Goal: Task Accomplishment & Management: Complete application form

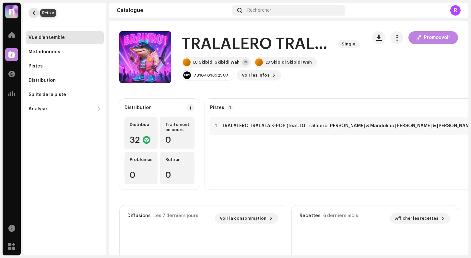
click at [32, 11] on span "button" at bounding box center [33, 12] width 5 height 5
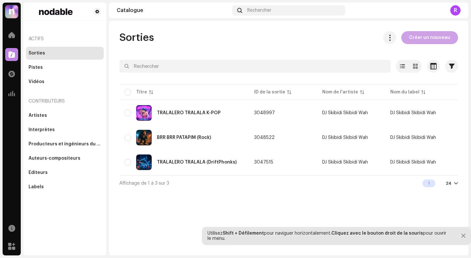
click at [424, 41] on span "Créer un nouveau" at bounding box center [430, 37] width 41 height 13
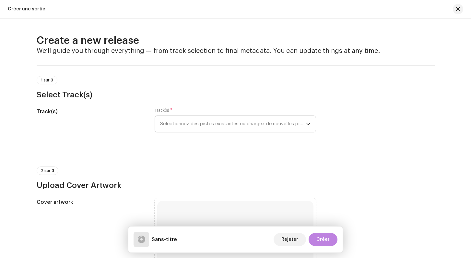
click at [204, 125] on span "Sélectionnez des pistes existantes ou chargez de nouvelles pistes" at bounding box center [233, 124] width 146 height 16
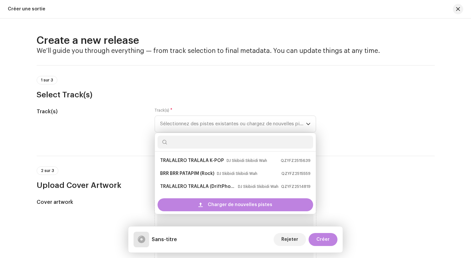
click at [188, 93] on h3 "Select Track(s)" at bounding box center [236, 95] width 398 height 10
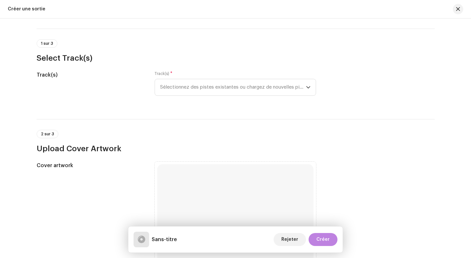
scroll to position [35, 0]
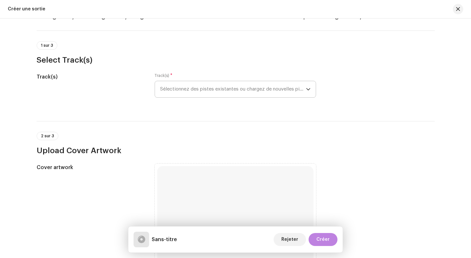
click at [197, 90] on span "Sélectionnez des pistes existantes ou chargez de nouvelles pistes" at bounding box center [233, 89] width 146 height 16
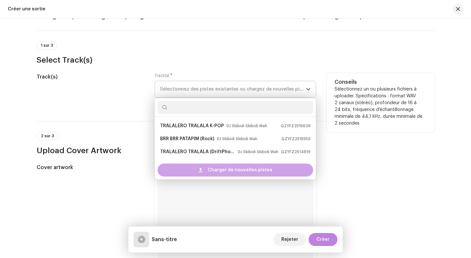
click at [193, 171] on div "Charger de nouvelles pistes" at bounding box center [236, 170] width 156 height 13
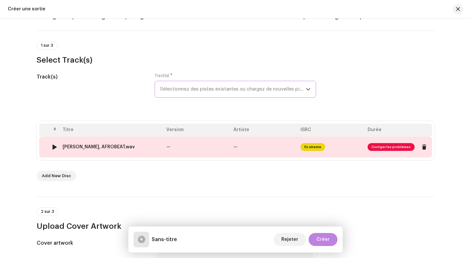
click at [382, 145] on span "Corriger les problèmes" at bounding box center [391, 147] width 47 height 8
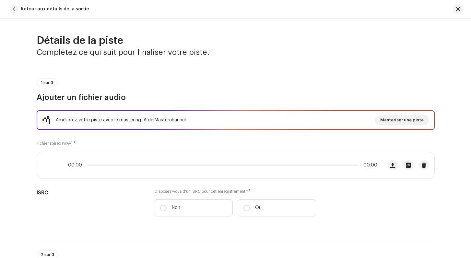
scroll to position [281, 0]
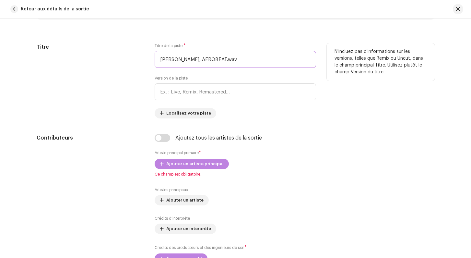
click at [248, 59] on input "[PERSON_NAME], AFROBEAT.wav" at bounding box center [236, 59] width 162 height 17
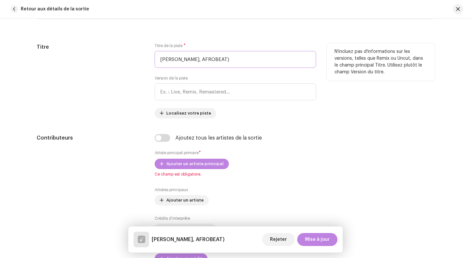
click at [209, 59] on input "[PERSON_NAME], AFROBEAT)" at bounding box center [236, 59] width 162 height 17
click at [211, 59] on input "[PERSON_NAME], AFROBEAT)" at bounding box center [236, 59] width 162 height 17
drag, startPoint x: 211, startPoint y: 60, endPoint x: 146, endPoint y: 55, distance: 65.1
click at [155, 55] on input "[PERSON_NAME], (AFROBEAT)" at bounding box center [236, 59] width 162 height 17
type input "[PERSON_NAME] (AFROBEAT)"
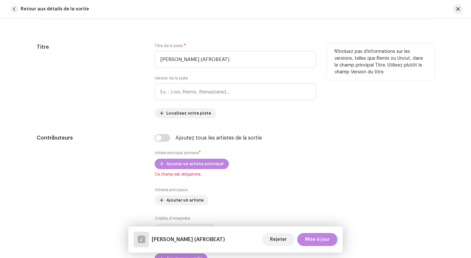
click at [141, 64] on div "Titre" at bounding box center [91, 80] width 108 height 75
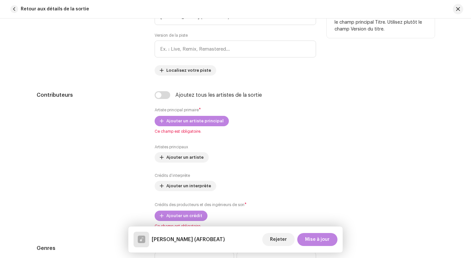
scroll to position [345, 0]
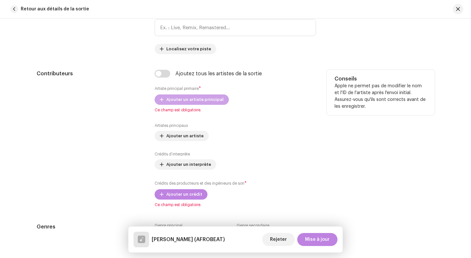
click at [171, 101] on span "Ajouter un artiste principal" at bounding box center [194, 99] width 57 height 13
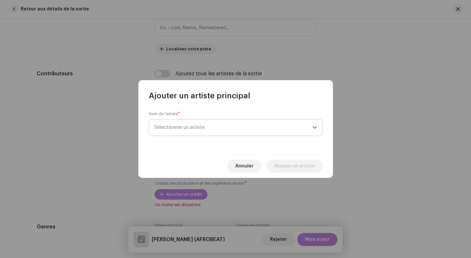
click at [185, 128] on span "Sélectionner un artiste" at bounding box center [179, 127] width 50 height 5
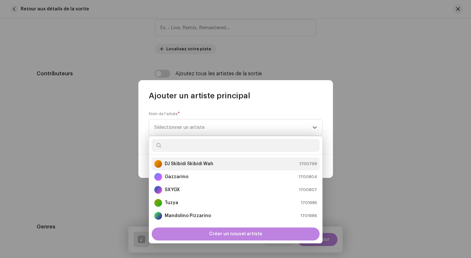
click at [182, 163] on strong "DJ Skibidi Skibidi Wah" at bounding box center [189, 164] width 49 height 6
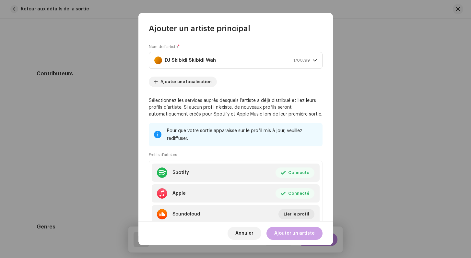
click at [296, 233] on span "Ajouter un artiste" at bounding box center [295, 233] width 41 height 13
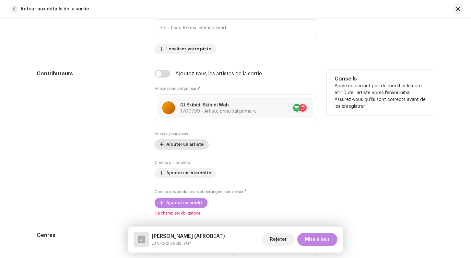
click at [182, 145] on span "Ajouter un artiste" at bounding box center [184, 144] width 37 height 13
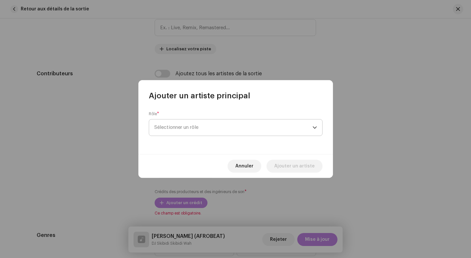
click at [181, 128] on span "Sélectionner un rôle" at bounding box center [233, 127] width 158 height 16
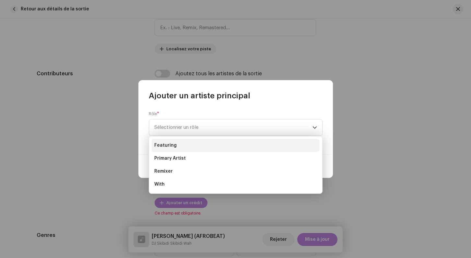
click at [166, 146] on span "Featuring" at bounding box center [165, 145] width 22 height 6
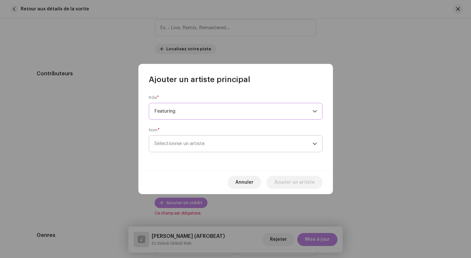
click at [172, 144] on span "Sélectionner un artiste" at bounding box center [179, 143] width 50 height 5
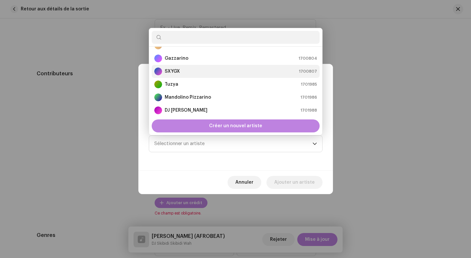
scroll to position [0, 0]
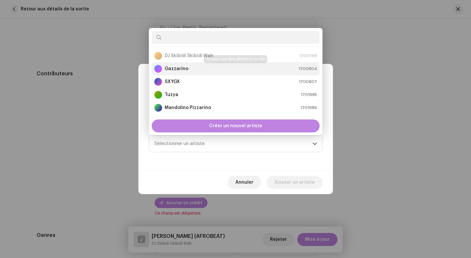
click at [175, 71] on strong "Gazzarino" at bounding box center [177, 69] width 24 height 6
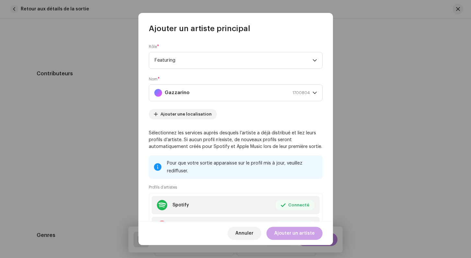
click at [296, 237] on span "Ajouter un artiste" at bounding box center [295, 233] width 41 height 13
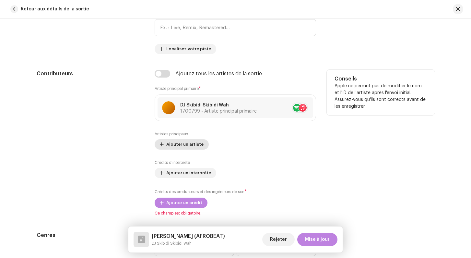
click at [174, 146] on div "Artistes principaux Ajouter un artiste" at bounding box center [236, 140] width 162 height 18
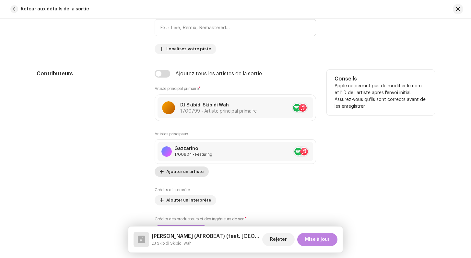
click at [178, 168] on span "Ajouter un artiste" at bounding box center [184, 171] width 37 height 13
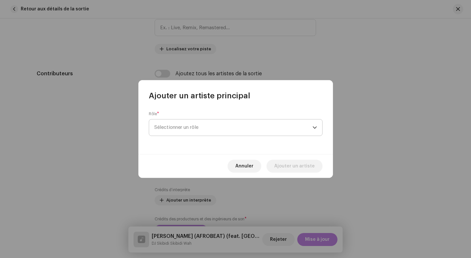
click at [178, 124] on span "Sélectionner un rôle" at bounding box center [233, 127] width 158 height 16
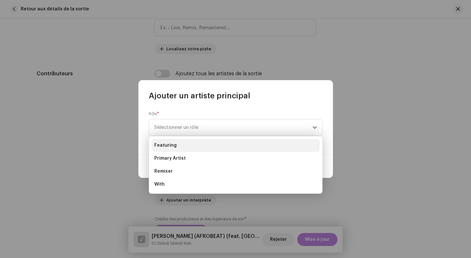
click at [176, 145] on li "Featuring" at bounding box center [236, 145] width 168 height 13
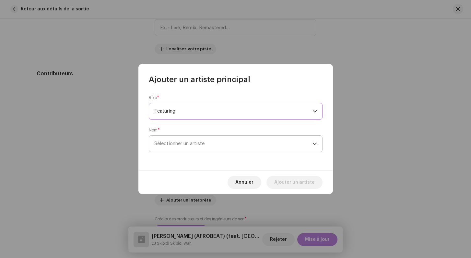
click at [176, 139] on span "Sélectionner un artiste" at bounding box center [233, 144] width 158 height 16
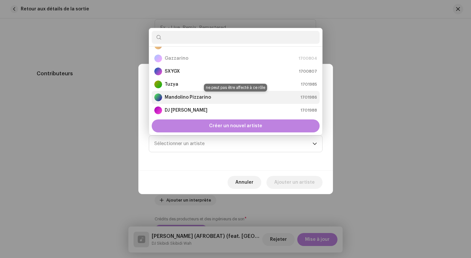
scroll to position [26, 0]
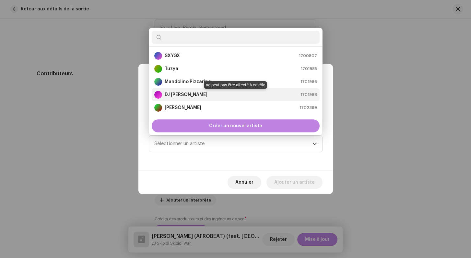
click at [178, 98] on strong "DJ [PERSON_NAME]" at bounding box center [186, 95] width 43 height 6
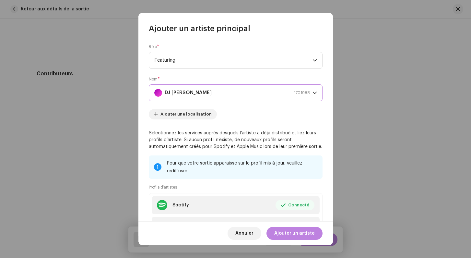
scroll to position [56, 0]
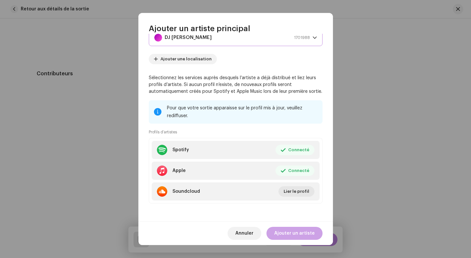
click at [302, 231] on span "Ajouter un artiste" at bounding box center [295, 233] width 41 height 13
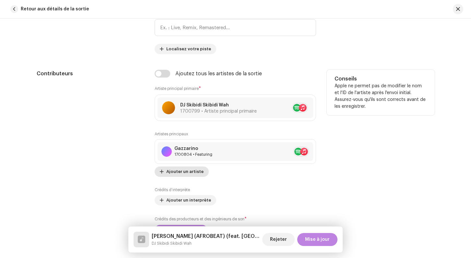
click at [174, 169] on div "Artistes principaux Gazzarino 1700804 • Featuring No selected item Ajouter un a…" at bounding box center [236, 153] width 162 height 45
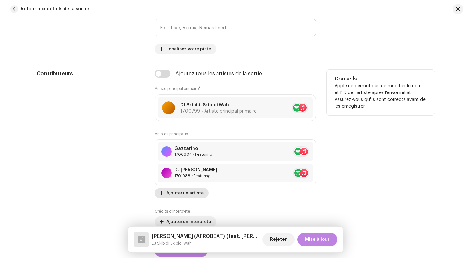
click at [181, 193] on span "Ajouter un artiste" at bounding box center [184, 193] width 37 height 13
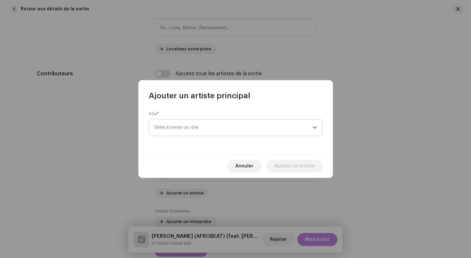
click at [178, 127] on span "Sélectionner un rôle" at bounding box center [233, 127] width 158 height 16
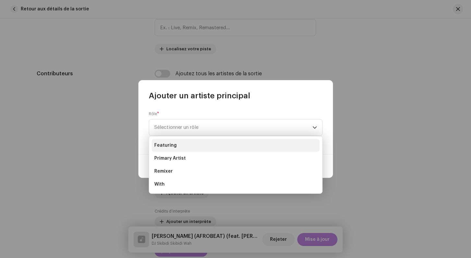
click at [177, 145] on li "Featuring" at bounding box center [236, 145] width 168 height 13
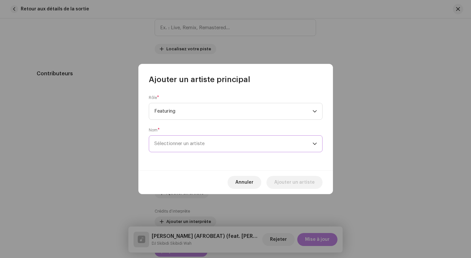
click at [177, 149] on span "Sélectionner un artiste" at bounding box center [233, 144] width 158 height 16
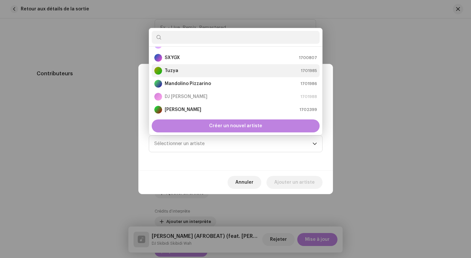
scroll to position [26, 0]
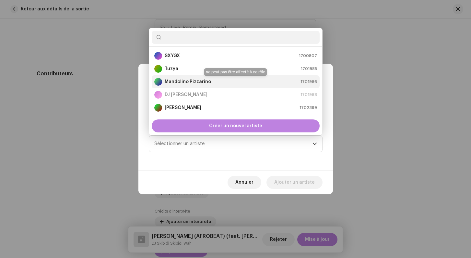
click at [178, 80] on strong "Mandolino Pizzarino" at bounding box center [188, 82] width 46 height 6
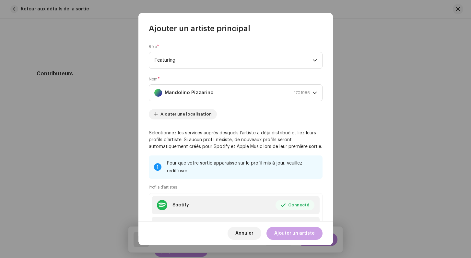
click at [302, 237] on span "Ajouter un artiste" at bounding box center [295, 233] width 41 height 13
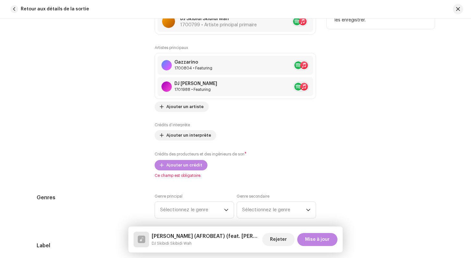
scroll to position [438, 0]
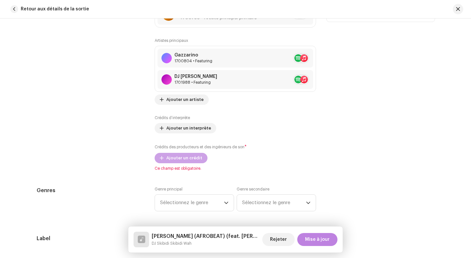
click at [190, 158] on span "Ajouter un crédit" at bounding box center [184, 158] width 36 height 13
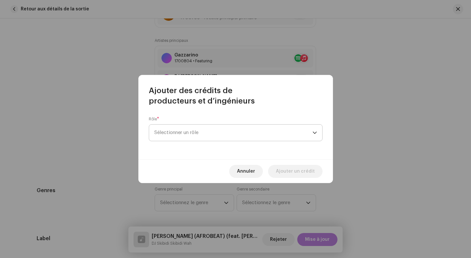
click at [182, 130] on span "Sélectionner un rôle" at bounding box center [233, 133] width 158 height 16
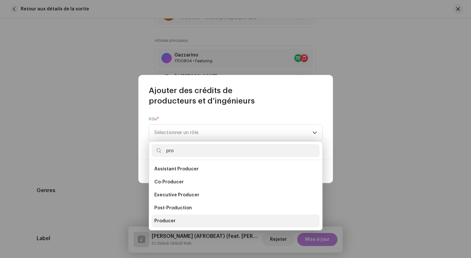
type input "pro"
click at [166, 220] on span "Producer" at bounding box center [164, 221] width 21 height 6
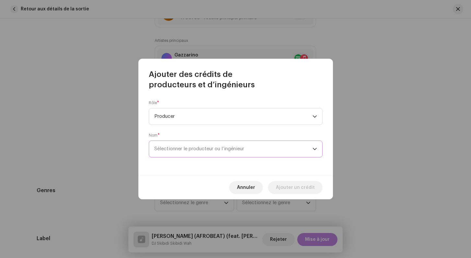
click at [165, 146] on span "Sélectionner le producteur ou l’ingénieur" at bounding box center [233, 149] width 158 height 16
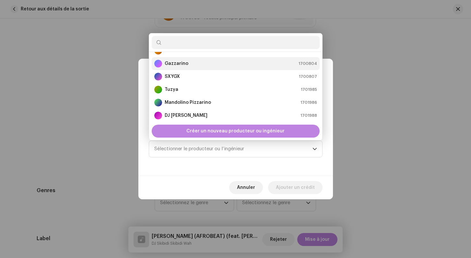
scroll to position [0, 0]
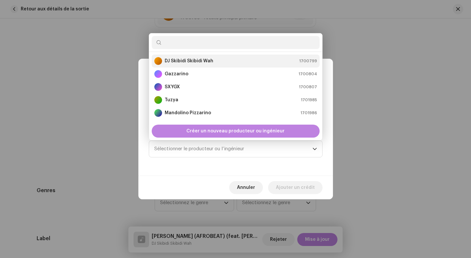
click at [183, 63] on strong "DJ Skibidi Skibidi Wah" at bounding box center [189, 61] width 49 height 6
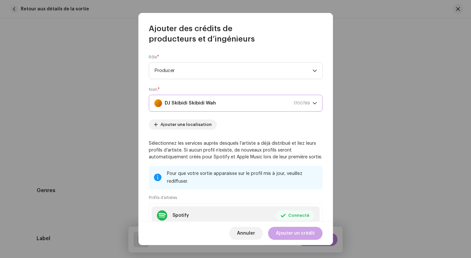
click at [295, 237] on span "Ajouter un crédit" at bounding box center [295, 233] width 39 height 13
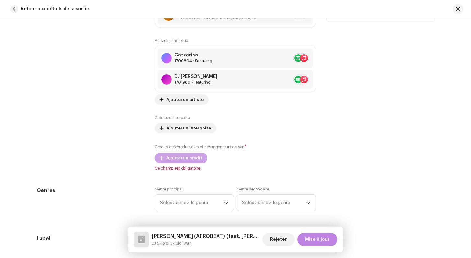
scroll to position [448, 0]
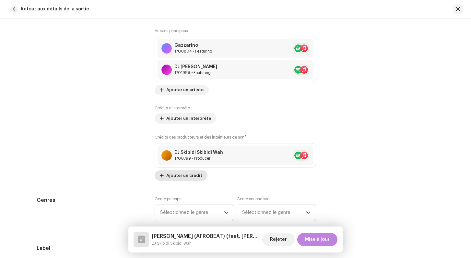
click at [183, 174] on span "Ajouter un crédit" at bounding box center [184, 175] width 36 height 13
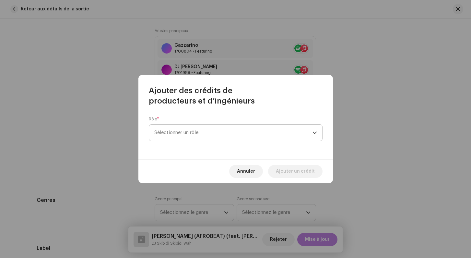
click at [179, 130] on span "Sélectionner un rôle" at bounding box center [233, 133] width 158 height 16
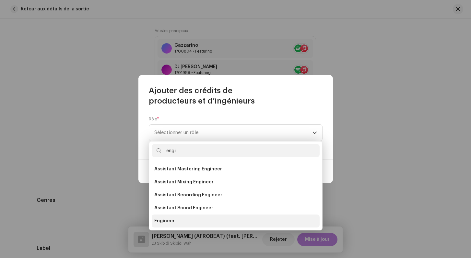
type input "engi"
click at [172, 219] on span "Engineer" at bounding box center [164, 221] width 20 height 6
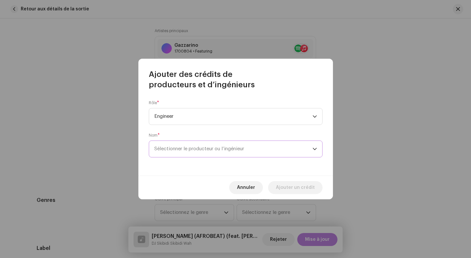
click at [180, 144] on span "Sélectionner le producteur ou l’ingénieur" at bounding box center [233, 149] width 158 height 16
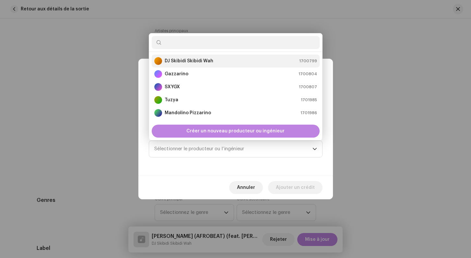
click at [181, 65] on div "DJ Skibidi Skibidi Wah" at bounding box center [183, 61] width 59 height 8
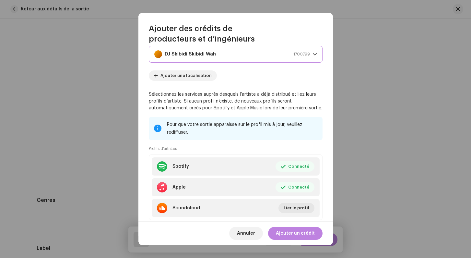
scroll to position [66, 0]
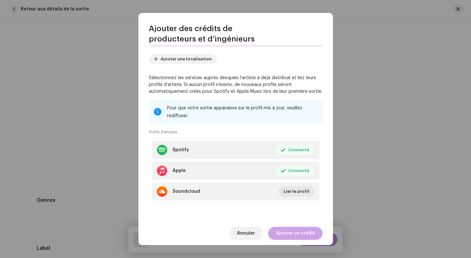
click at [299, 231] on span "Ajouter un crédit" at bounding box center [295, 233] width 39 height 13
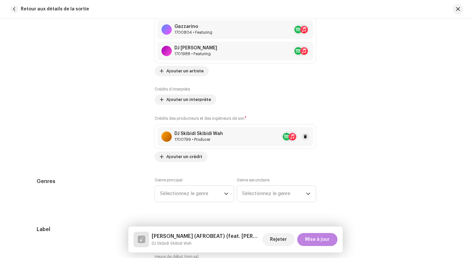
scroll to position [486, 0]
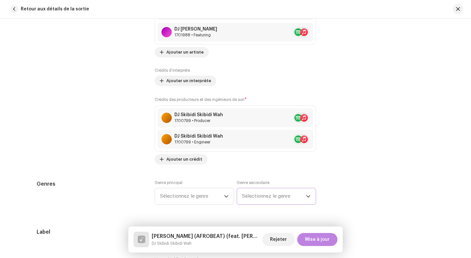
click at [251, 197] on span "Sélectionnez le genre" at bounding box center [274, 196] width 64 height 16
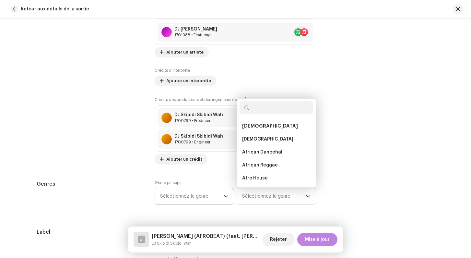
click at [203, 196] on span "Sélectionnez le genre" at bounding box center [192, 196] width 64 height 16
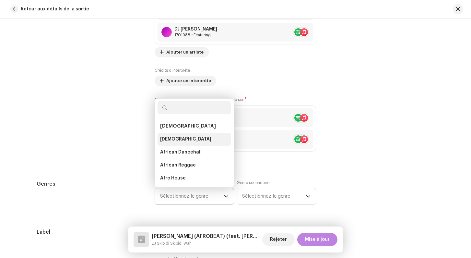
scroll to position [10, 0]
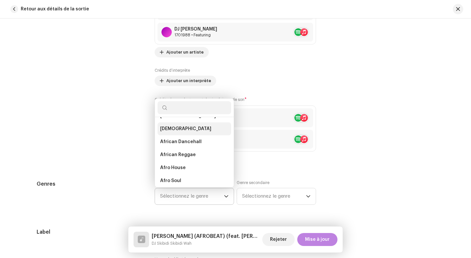
click at [172, 130] on span "[DEMOGRAPHIC_DATA]" at bounding box center [185, 129] width 51 height 6
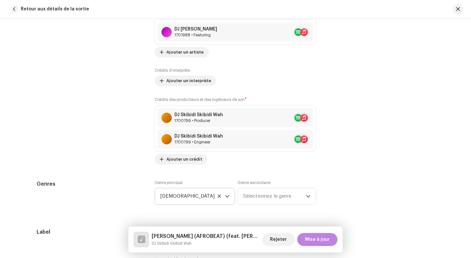
click at [111, 116] on div "Contributeurs" at bounding box center [91, 47] width 108 height 236
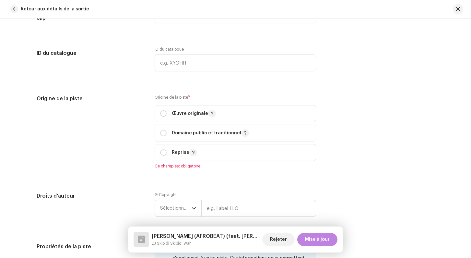
scroll to position [753, 0]
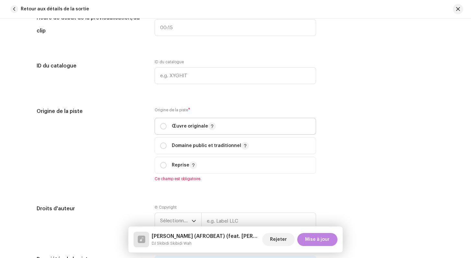
click at [160, 132] on p-togglebutton "Œuvre originale" at bounding box center [236, 126] width 162 height 17
radio input "true"
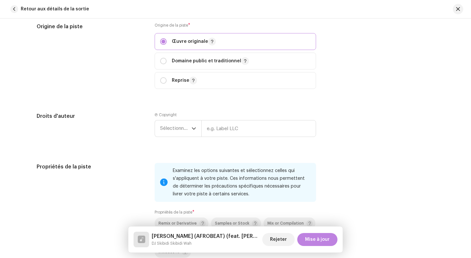
scroll to position [839, 0]
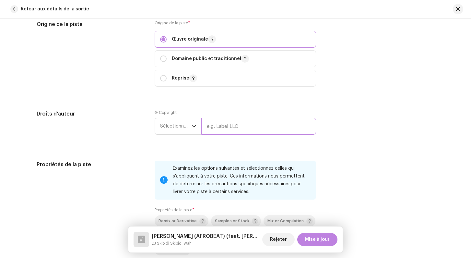
click at [225, 128] on input "text" at bounding box center [259, 126] width 115 height 17
type input "Skibidi"
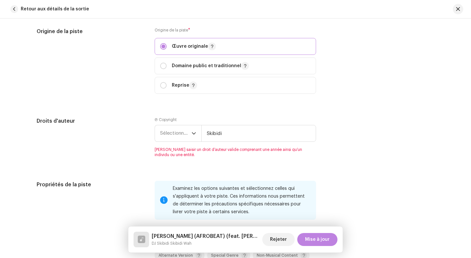
scroll to position [831, 0]
click at [224, 134] on input "Skibidi" at bounding box center [259, 134] width 115 height 17
click at [174, 139] on span "Sélectionner une année" at bounding box center [175, 134] width 31 height 16
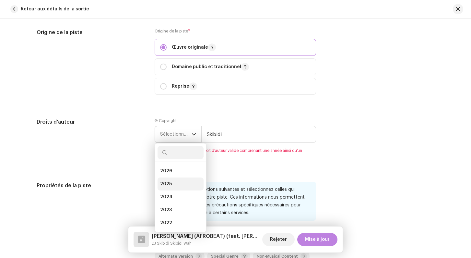
click at [171, 185] on span "2025" at bounding box center [166, 184] width 12 height 6
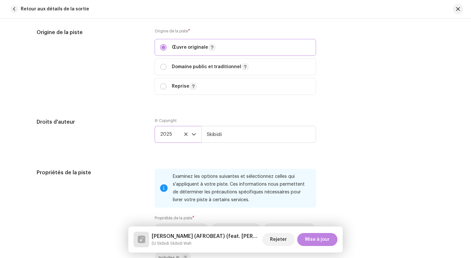
click at [123, 138] on div "Droits d'auteur" at bounding box center [91, 135] width 108 height 35
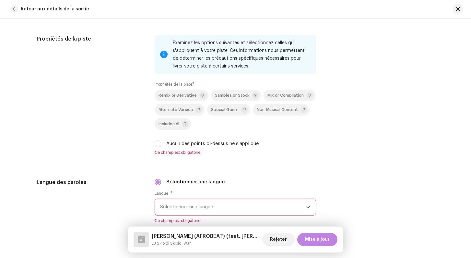
scroll to position [983, 0]
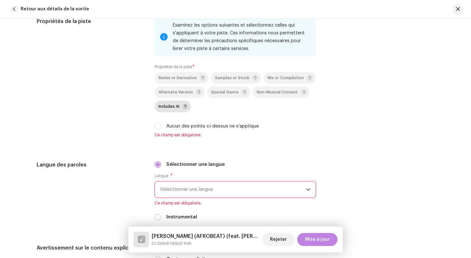
click at [174, 104] on p-togglebutton "Includes AI" at bounding box center [173, 107] width 36 height 12
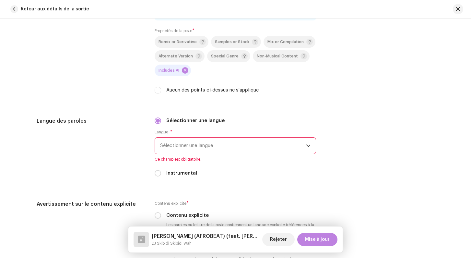
scroll to position [1041, 0]
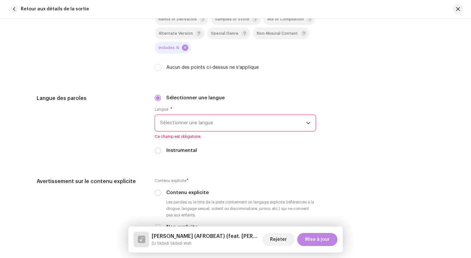
click at [172, 129] on span "Sélectionner une langue" at bounding box center [233, 123] width 146 height 16
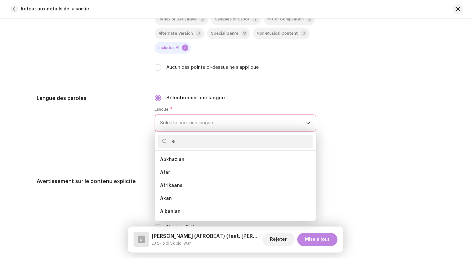
scroll to position [3, 0]
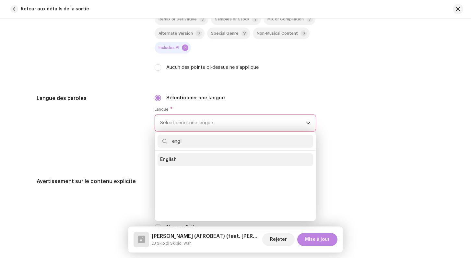
type input "engl"
click at [170, 163] on span "English" at bounding box center [168, 159] width 17 height 6
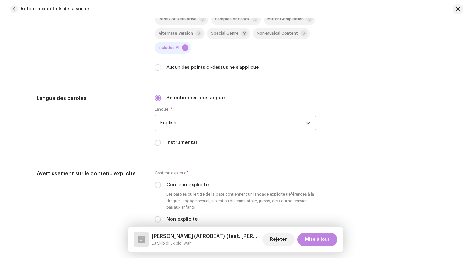
click at [120, 137] on div "Langue des paroles" at bounding box center [91, 124] width 108 height 60
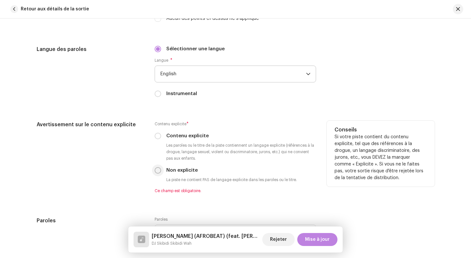
click at [159, 171] on input "Non explicite" at bounding box center [158, 170] width 6 height 6
radio input "true"
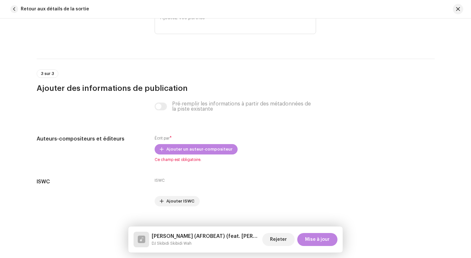
scroll to position [1308, 0]
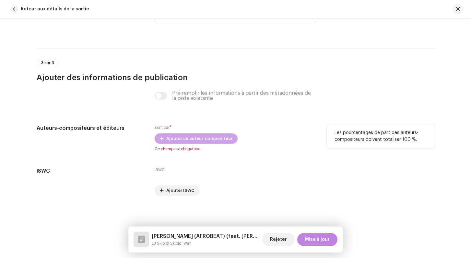
click at [176, 142] on span "Ajouter un auteur-compositeur" at bounding box center [199, 138] width 66 height 13
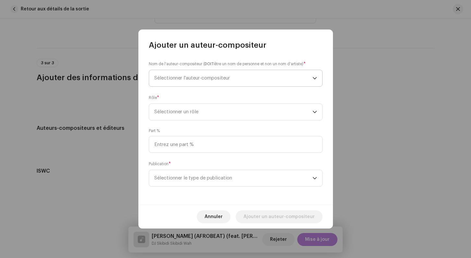
click at [175, 73] on span "Sélectionner l'auteur-compositeur" at bounding box center [233, 78] width 158 height 16
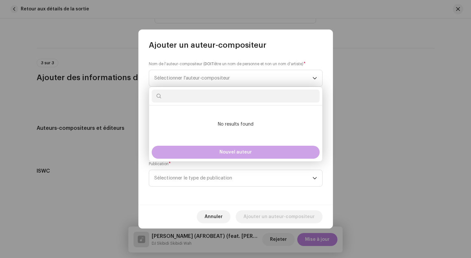
click at [201, 156] on button "Nouvel auteur" at bounding box center [236, 152] width 168 height 13
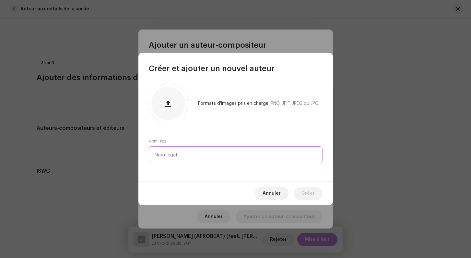
click at [184, 157] on input "text" at bounding box center [236, 154] width 174 height 17
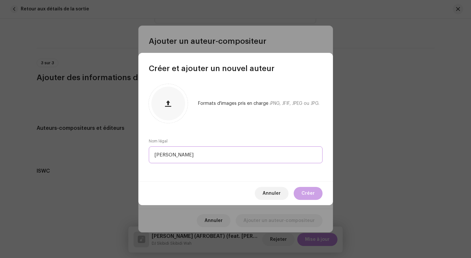
type input "[PERSON_NAME]"
click at [306, 196] on span "Créer" at bounding box center [308, 193] width 13 height 13
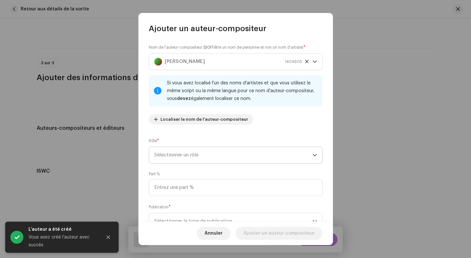
click at [176, 155] on span "Sélectionner un rôle" at bounding box center [233, 155] width 158 height 16
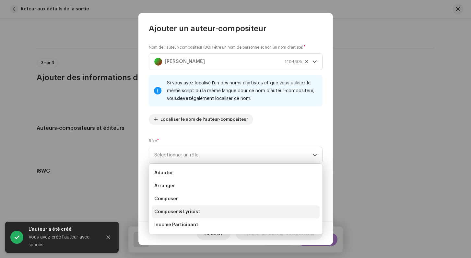
click at [175, 209] on span "Composer & Lyricist" at bounding box center [177, 212] width 46 height 6
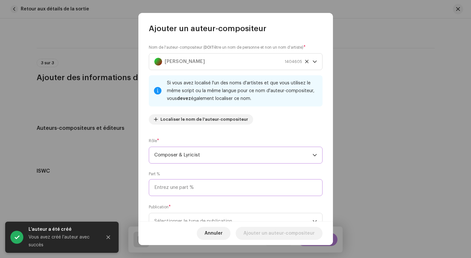
click at [175, 185] on input at bounding box center [236, 187] width 174 height 17
type input "100,00"
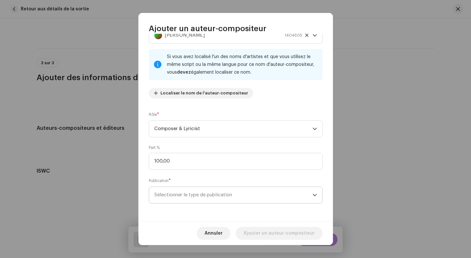
click at [187, 196] on span "Sélectionner le type de publication" at bounding box center [233, 195] width 158 height 16
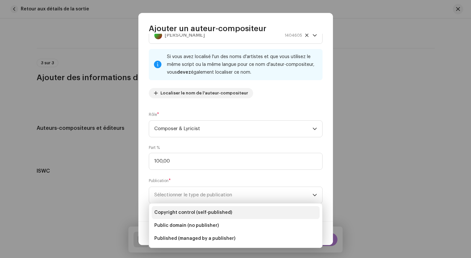
click at [190, 208] on li "Copyright control (self-published)" at bounding box center [236, 212] width 168 height 13
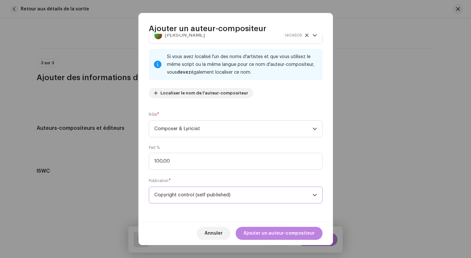
click at [288, 240] on div "Annuler Ajouter un auteur-compositeur" at bounding box center [236, 233] width 195 height 24
click at [287, 233] on span "Ajouter un auteur-compositeur" at bounding box center [279, 233] width 71 height 13
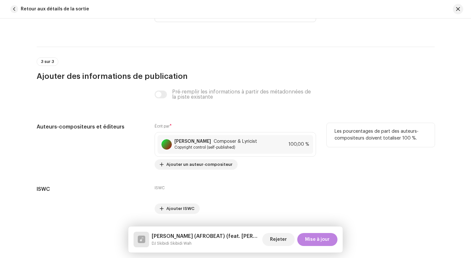
scroll to position [1328, 0]
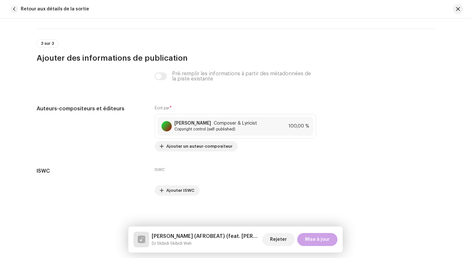
click at [306, 238] on button "Mise à jour" at bounding box center [318, 239] width 40 height 13
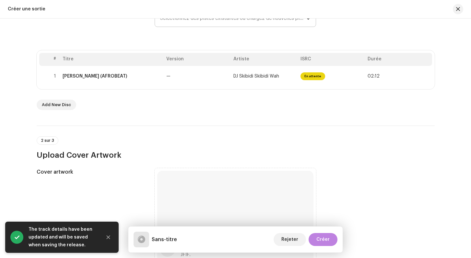
scroll to position [129, 0]
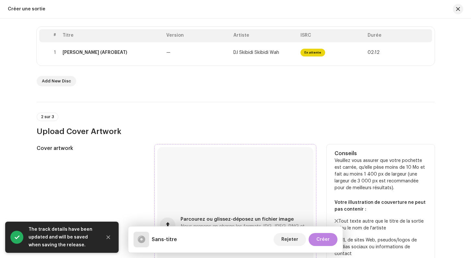
click at [202, 176] on div "Parcourez ou glissez-déposez un fichier image Nous prenons en charge les format…" at bounding box center [235, 225] width 156 height 156
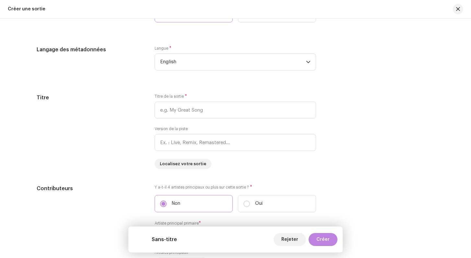
scroll to position [548, 0]
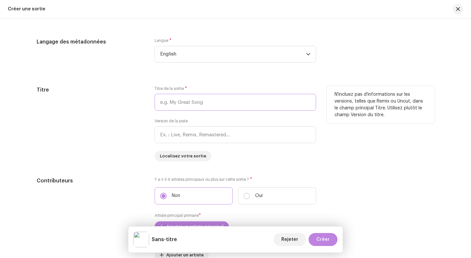
click at [175, 95] on input "text" at bounding box center [236, 102] width 162 height 17
type input "[PERSON_NAME] (AFROBEAT)"
click at [115, 130] on div "Titre" at bounding box center [91, 123] width 108 height 75
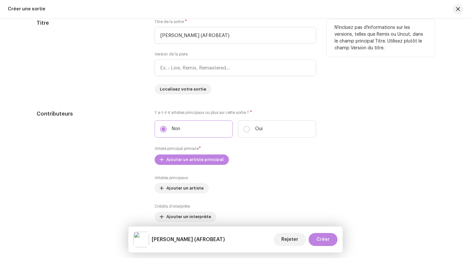
scroll to position [618, 0]
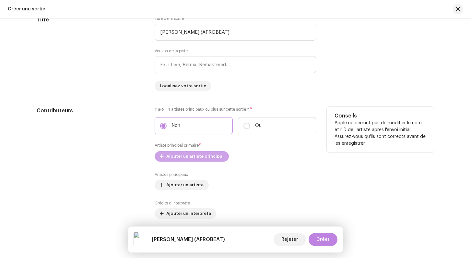
click at [171, 159] on span "Ajouter un artiste principal" at bounding box center [194, 156] width 57 height 13
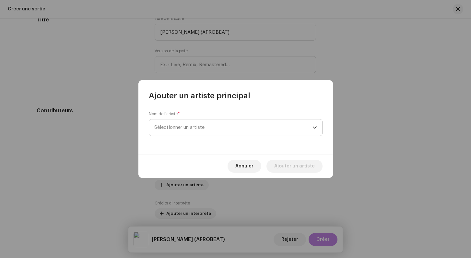
click at [176, 131] on span "Sélectionner un artiste" at bounding box center [233, 127] width 158 height 16
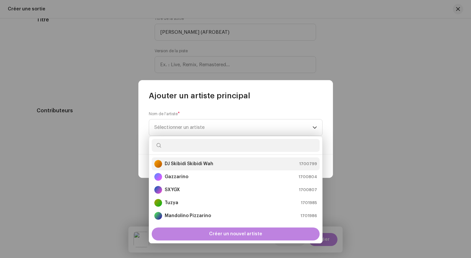
click at [175, 165] on strong "DJ Skibidi Skibidi Wah" at bounding box center [189, 164] width 49 height 6
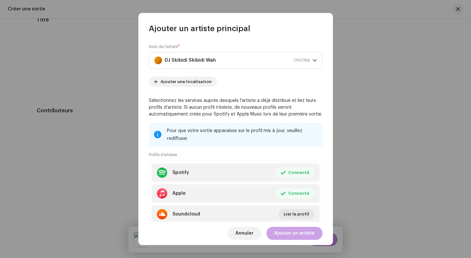
click at [296, 231] on span "Ajouter un artiste" at bounding box center [295, 233] width 41 height 13
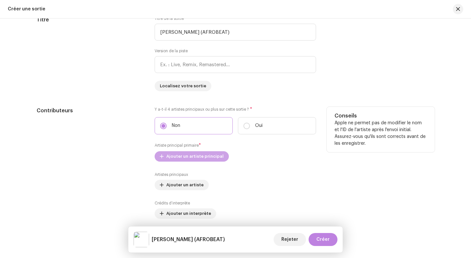
click at [175, 159] on span "Ajouter un artiste principal" at bounding box center [194, 156] width 57 height 13
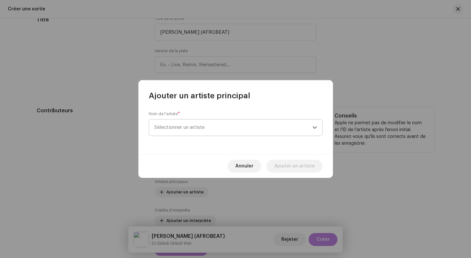
click at [176, 129] on span "Sélectionner un artiste" at bounding box center [179, 127] width 50 height 5
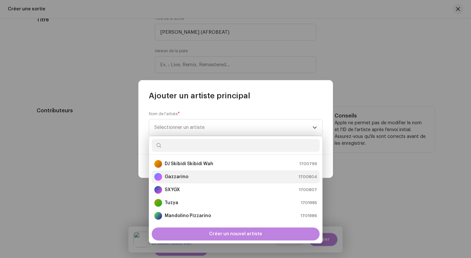
click at [178, 174] on div "Gazzarino" at bounding box center [171, 177] width 34 height 8
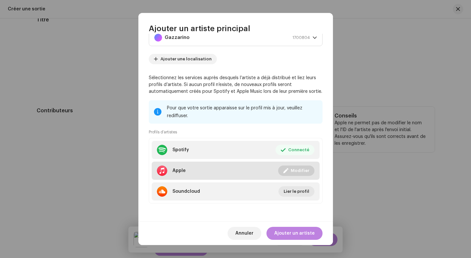
scroll to position [0, 0]
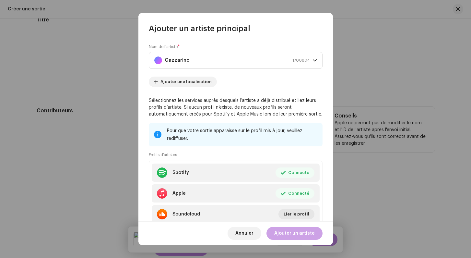
click at [291, 230] on span "Ajouter un artiste" at bounding box center [295, 233] width 41 height 13
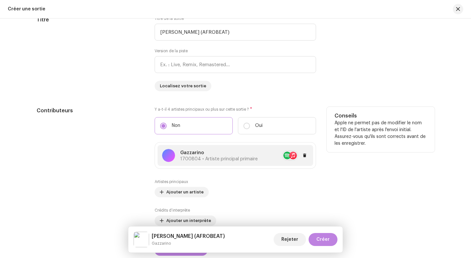
click at [210, 160] on span "1700804 • Artiste principal primaire" at bounding box center [219, 159] width 78 height 5
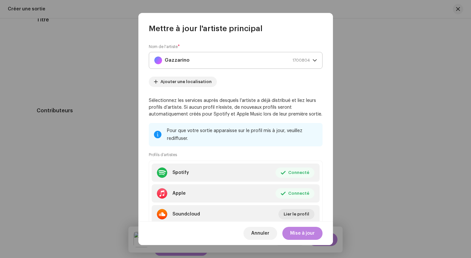
click at [238, 59] on div "Gazzarino 1700804" at bounding box center [232, 60] width 156 height 16
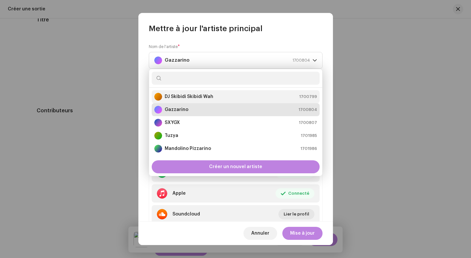
click at [198, 98] on strong "DJ Skibidi Skibidi Wah" at bounding box center [189, 96] width 49 height 6
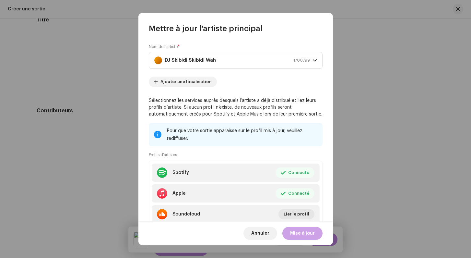
click at [299, 231] on span "Mise à jour" at bounding box center [302, 233] width 25 height 13
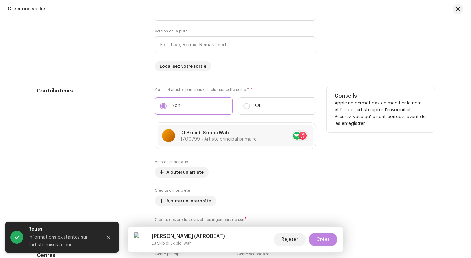
scroll to position [642, 0]
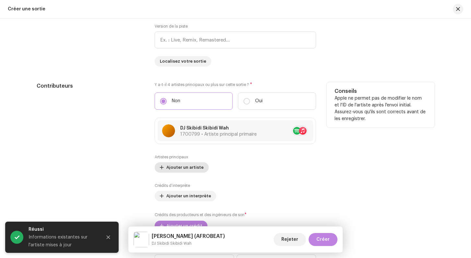
click at [181, 170] on span "Ajouter un artiste" at bounding box center [184, 167] width 37 height 13
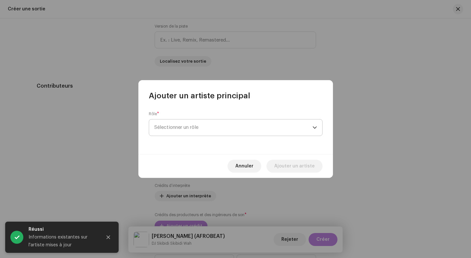
click at [181, 128] on span "Sélectionner un rôle" at bounding box center [233, 127] width 158 height 16
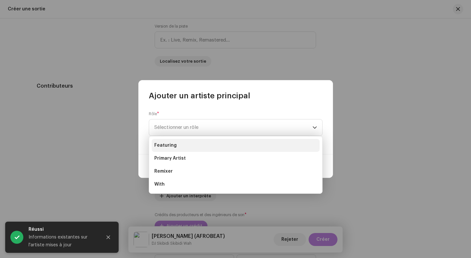
click at [173, 145] on span "Featuring" at bounding box center [165, 145] width 22 height 6
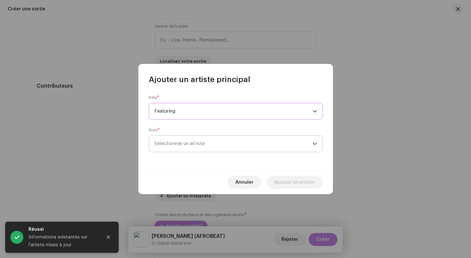
click at [175, 143] on span "Sélectionner un artiste" at bounding box center [179, 143] width 50 height 5
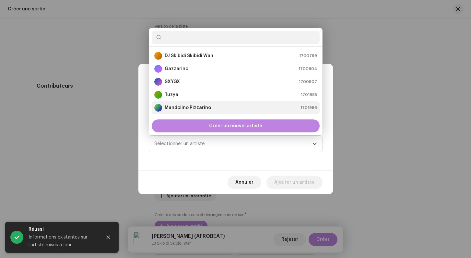
scroll to position [10, 0]
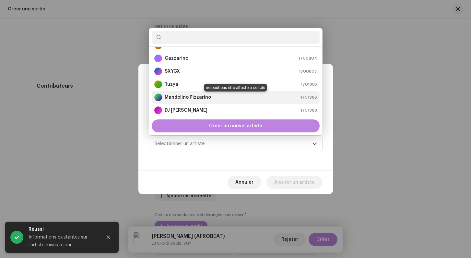
click at [184, 97] on strong "Mandolino Pizzarino" at bounding box center [188, 97] width 46 height 6
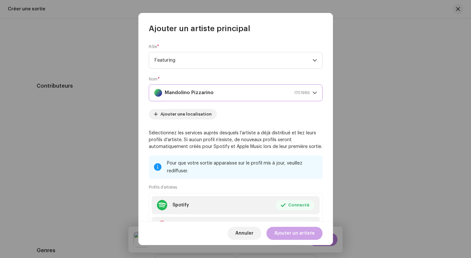
click at [290, 231] on span "Ajouter un artiste" at bounding box center [295, 233] width 41 height 13
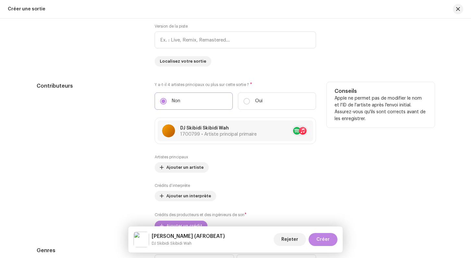
click at [170, 162] on div "Artistes principaux Ajouter un artiste" at bounding box center [236, 163] width 162 height 18
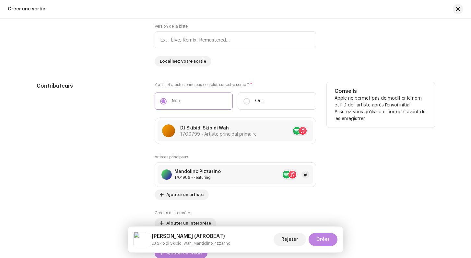
click at [172, 169] on div "[PERSON_NAME] 1701986 • Featuring" at bounding box center [236, 174] width 156 height 19
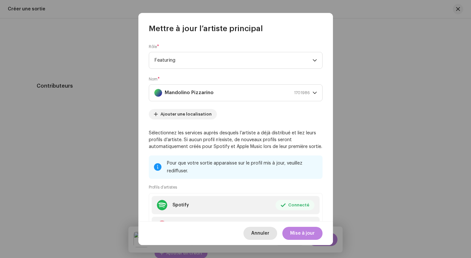
click at [270, 232] on span "Annuler" at bounding box center [260, 233] width 18 height 13
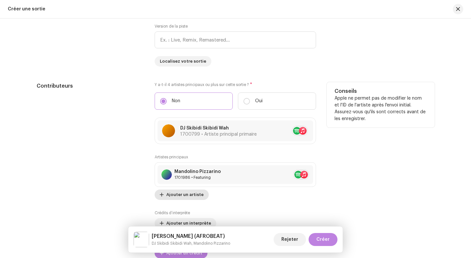
click at [182, 195] on span "Ajouter un artiste" at bounding box center [184, 194] width 37 height 13
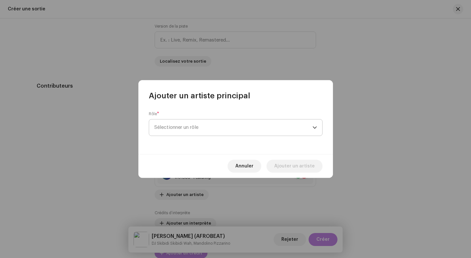
click at [175, 125] on span "Sélectionner un rôle" at bounding box center [233, 127] width 158 height 16
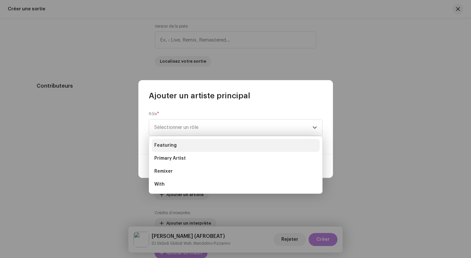
click at [175, 142] on span "Featuring" at bounding box center [165, 145] width 22 height 6
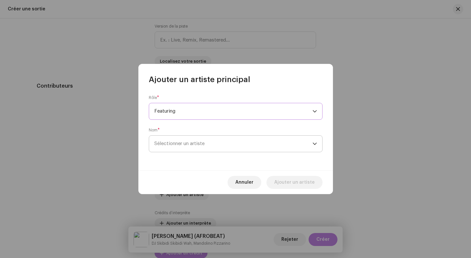
click at [195, 149] on span "Sélectionner un artiste" at bounding box center [233, 144] width 158 height 16
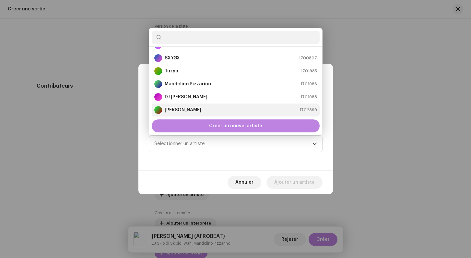
scroll to position [26, 0]
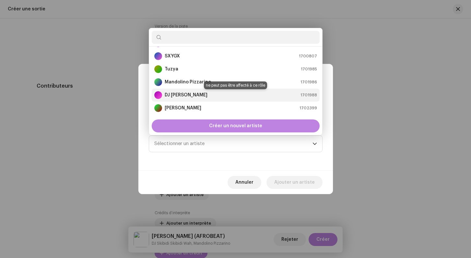
click at [182, 96] on strong "DJ [PERSON_NAME]" at bounding box center [186, 95] width 43 height 6
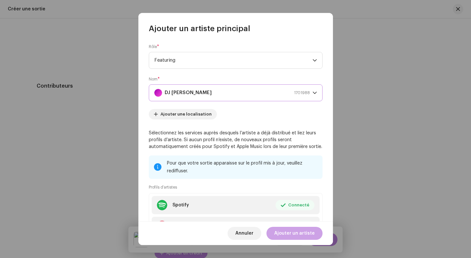
click at [290, 234] on span "Ajouter un artiste" at bounding box center [295, 233] width 41 height 13
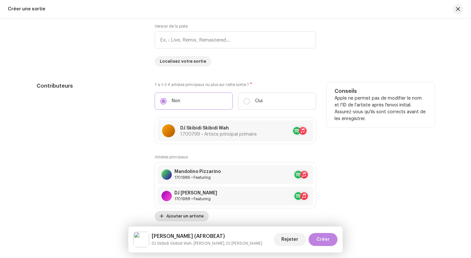
click at [178, 217] on span "Ajouter un artiste" at bounding box center [184, 216] width 37 height 13
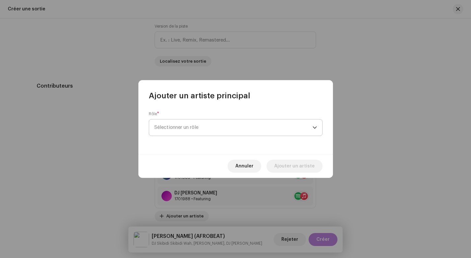
click at [184, 128] on span "Sélectionner un rôle" at bounding box center [233, 127] width 158 height 16
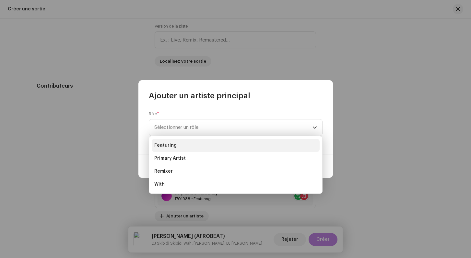
click at [184, 148] on li "Featuring" at bounding box center [236, 145] width 168 height 13
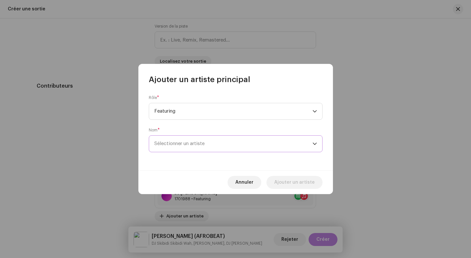
click at [176, 145] on span "Sélectionner un artiste" at bounding box center [179, 143] width 50 height 5
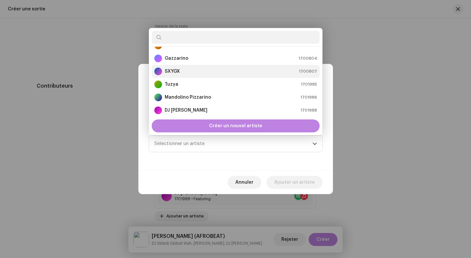
scroll to position [0, 0]
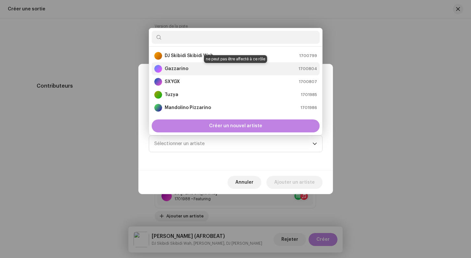
click at [182, 68] on strong "Gazzarino" at bounding box center [177, 69] width 24 height 6
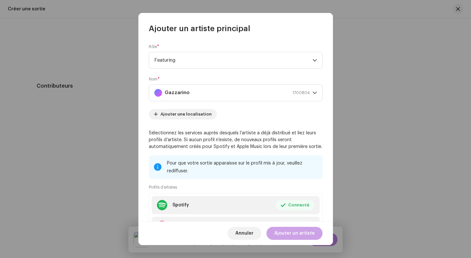
click at [290, 233] on span "Ajouter un artiste" at bounding box center [295, 233] width 41 height 13
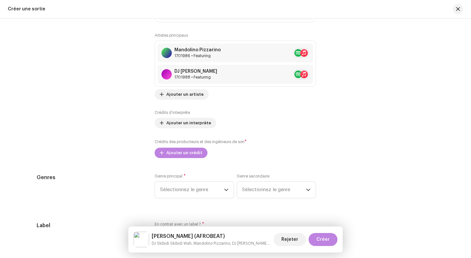
scroll to position [769, 0]
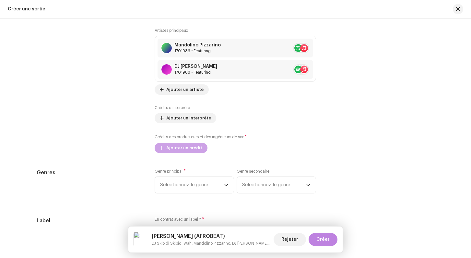
click at [172, 152] on span "Ajouter un crédit" at bounding box center [184, 147] width 36 height 13
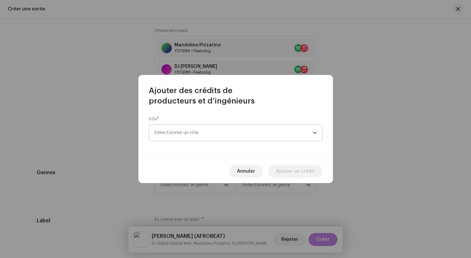
click at [173, 131] on span "Sélectionner un rôle" at bounding box center [233, 133] width 158 height 16
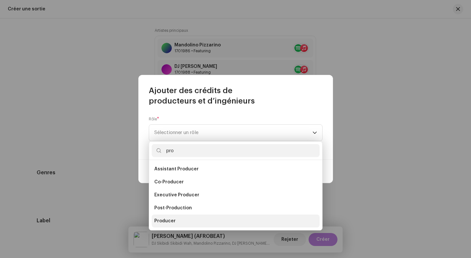
type input "pro"
click at [177, 219] on li "Producer" at bounding box center [236, 220] width 168 height 13
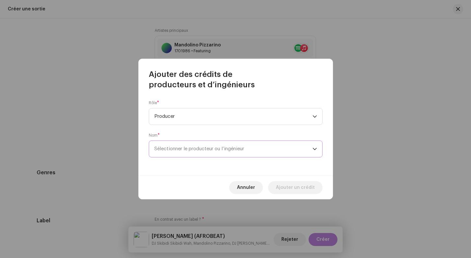
click at [173, 154] on span "Sélectionner le producteur ou l’ingénieur" at bounding box center [233, 149] width 158 height 16
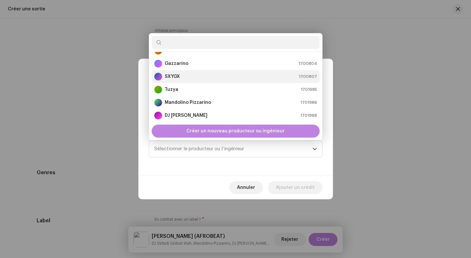
scroll to position [0, 0]
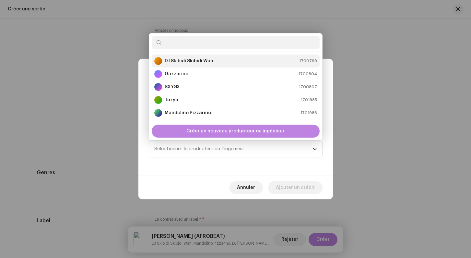
click at [180, 57] on div "DJ Skibidi Skibidi Wah" at bounding box center [183, 61] width 59 height 8
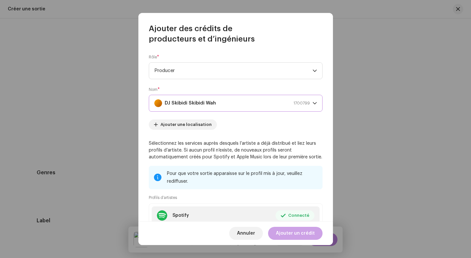
click at [295, 237] on span "Ajouter un crédit" at bounding box center [295, 233] width 39 height 13
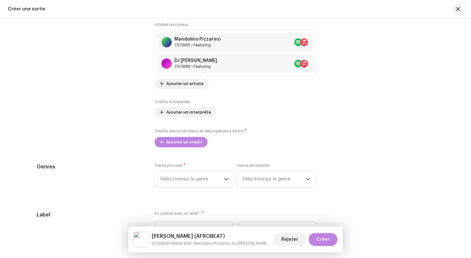
scroll to position [776, 0]
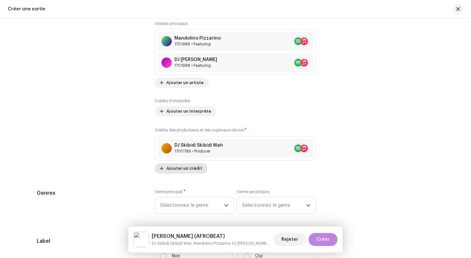
click at [182, 168] on span "Ajouter un crédit" at bounding box center [184, 168] width 36 height 13
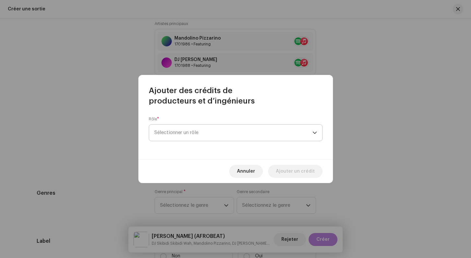
click at [184, 133] on span "Sélectionner un rôle" at bounding box center [233, 133] width 158 height 16
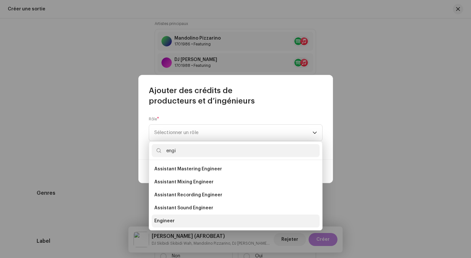
type input "engi"
click at [170, 221] on span "Engineer" at bounding box center [164, 221] width 20 height 6
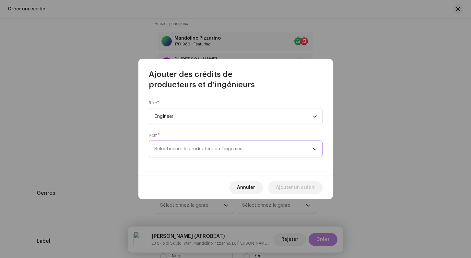
click at [178, 146] on span "Sélectionner le producteur ou l’ingénieur" at bounding box center [233, 149] width 158 height 16
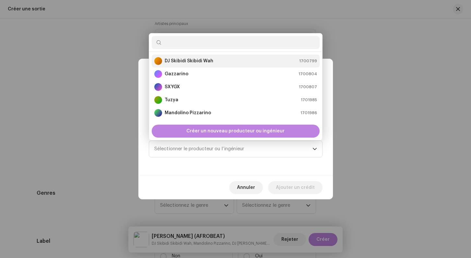
click at [181, 64] on strong "DJ Skibidi Skibidi Wah" at bounding box center [189, 61] width 49 height 6
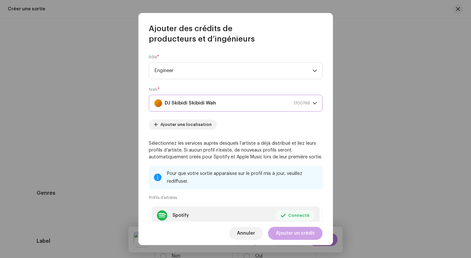
click at [294, 234] on span "Ajouter un crédit" at bounding box center [295, 233] width 39 height 13
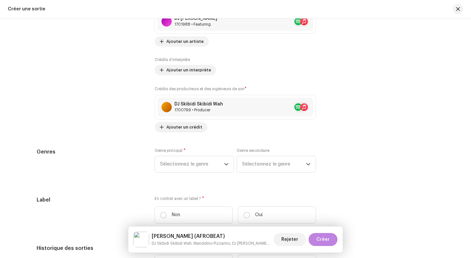
scroll to position [832, 0]
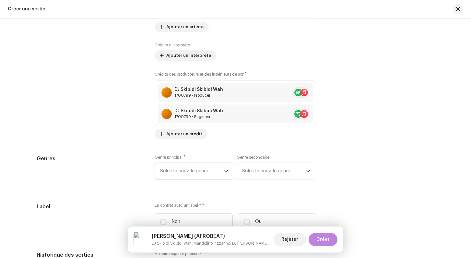
click at [193, 174] on span "Sélectionnez le genre" at bounding box center [192, 171] width 64 height 16
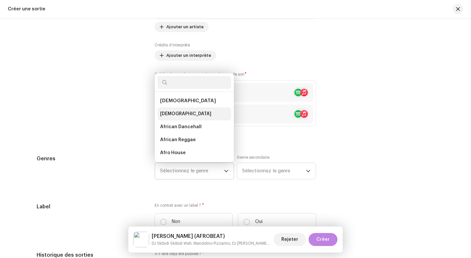
click at [175, 116] on span "[DEMOGRAPHIC_DATA]" at bounding box center [185, 114] width 51 height 6
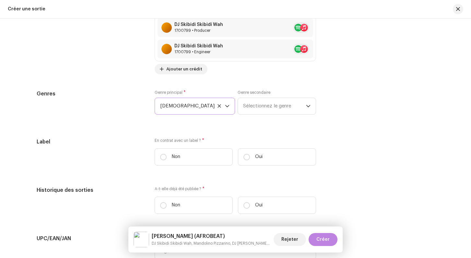
scroll to position [923, 0]
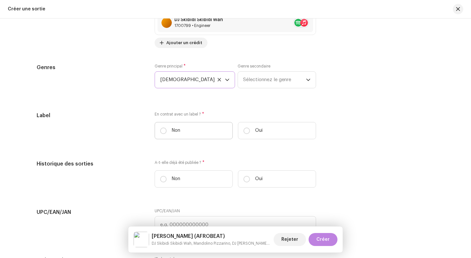
click at [164, 136] on label "Non" at bounding box center [194, 130] width 78 height 17
click at [164, 134] on input "Non" at bounding box center [163, 131] width 6 height 6
radio input "true"
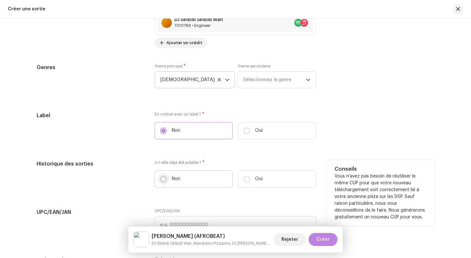
click at [164, 178] on input "Non" at bounding box center [163, 179] width 6 height 6
radio input "true"
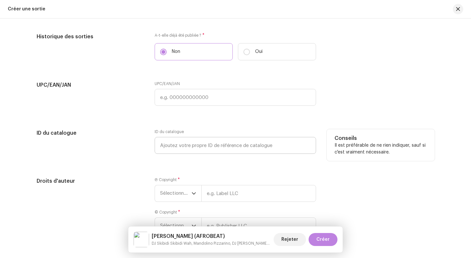
scroll to position [1063, 0]
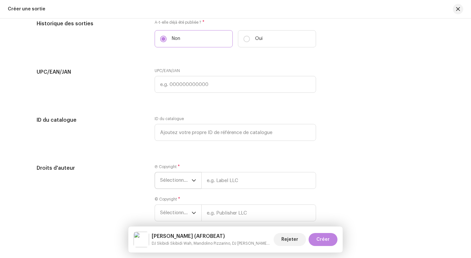
click at [183, 188] on span "Sélectionner une année" at bounding box center [175, 180] width 31 height 16
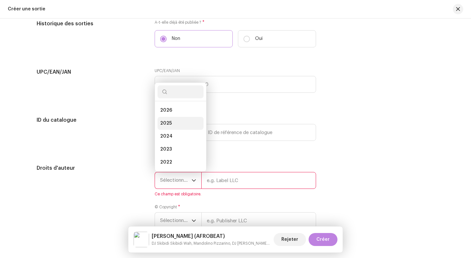
click at [177, 120] on li "2025" at bounding box center [181, 123] width 46 height 13
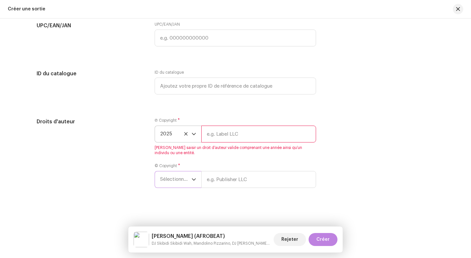
click at [181, 175] on span "Sélectionner une année" at bounding box center [175, 179] width 31 height 16
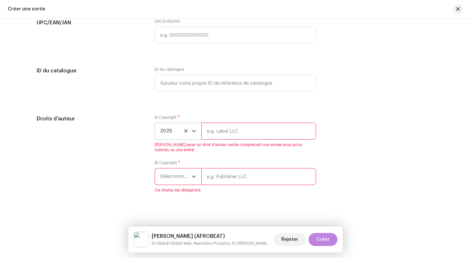
click at [183, 184] on span "Sélectionner une année" at bounding box center [175, 176] width 31 height 16
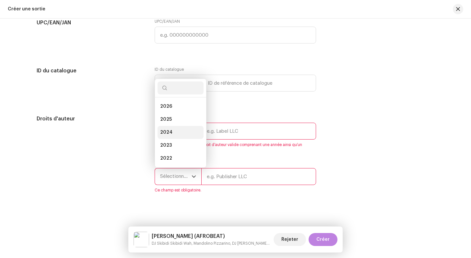
scroll to position [10, 0]
click at [175, 114] on li "2025" at bounding box center [181, 109] width 46 height 13
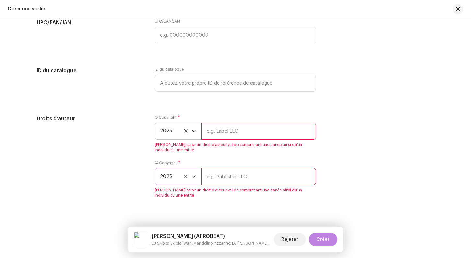
click at [211, 135] on input "text" at bounding box center [259, 131] width 115 height 17
type input "Skibidi"
click at [215, 177] on input "text" at bounding box center [259, 176] width 115 height 17
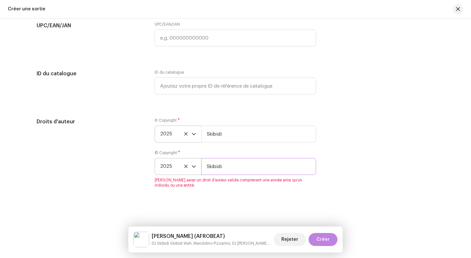
type input "Skibidi"
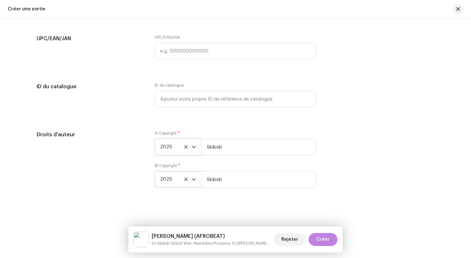
click at [139, 153] on div "Droits d'auteur" at bounding box center [91, 163] width 108 height 65
click at [324, 236] on span "Créer" at bounding box center [323, 239] width 13 height 13
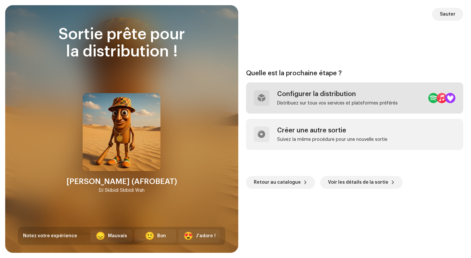
click at [319, 98] on div "Configurer la distribution" at bounding box center [337, 94] width 121 height 8
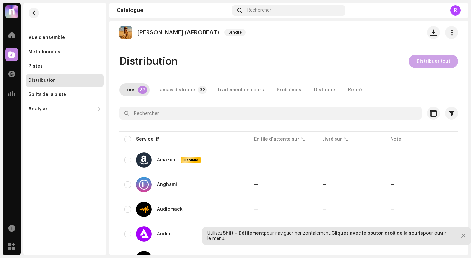
click at [424, 60] on span "Distribuer tout" at bounding box center [434, 61] width 34 height 13
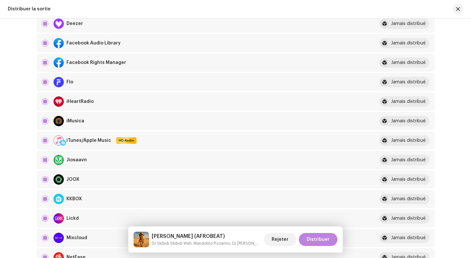
scroll to position [274, 0]
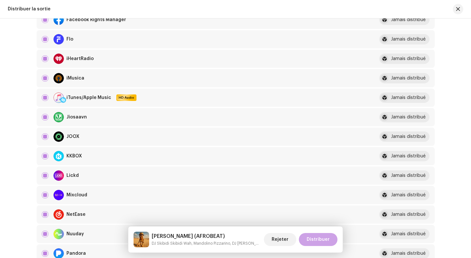
click at [314, 239] on span "Distribuer" at bounding box center [318, 239] width 23 height 13
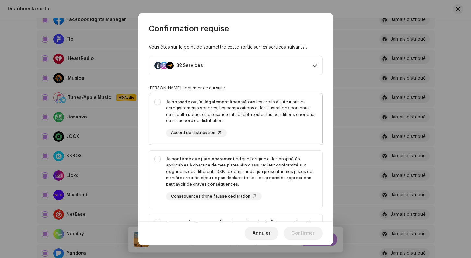
click at [185, 104] on div "Je possède ou j'ai légalement licencié tous les droits d'auteur sur les enregis…" at bounding box center [241, 111] width 151 height 25
checkbox input "true"
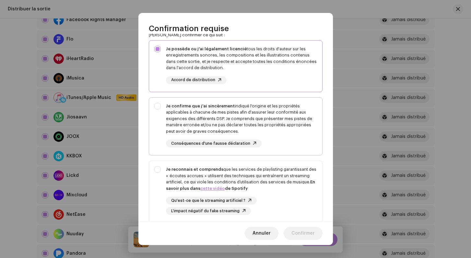
click at [171, 115] on div "Je confirme que j'ai sincèrement indiqué l'origine et les propriétés applicable…" at bounding box center [241, 119] width 151 height 32
checkbox input "true"
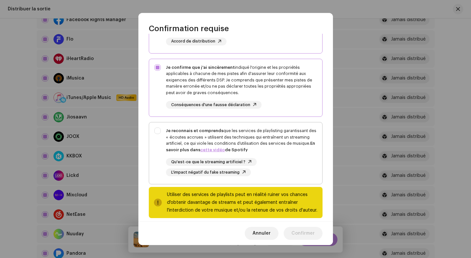
click at [155, 132] on div "Je reconnais et comprends que les services de playlisting garantissant des « éc…" at bounding box center [235, 151] width 173 height 59
checkbox input "true"
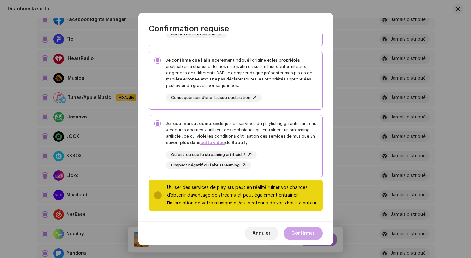
click at [298, 231] on span "Confirmer" at bounding box center [303, 233] width 23 height 13
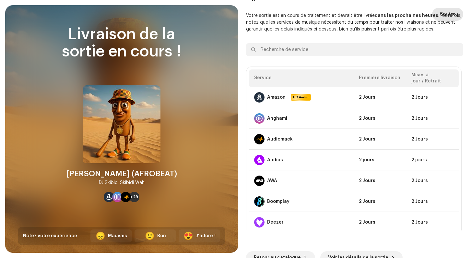
scroll to position [6, 0]
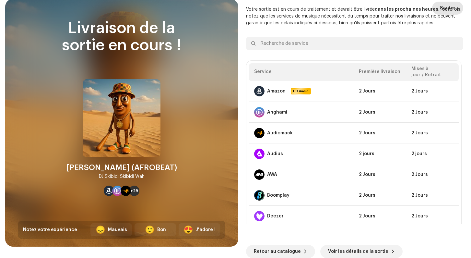
click at [445, 11] on span "Sauter" at bounding box center [448, 8] width 16 height 13
